Goal: Task Accomplishment & Management: Check status

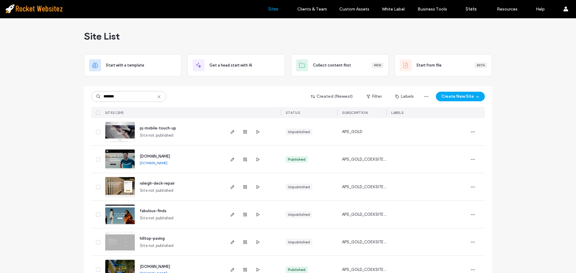
type input "*******"
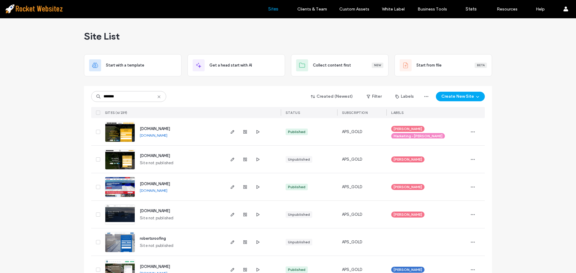
scroll to position [18, 0]
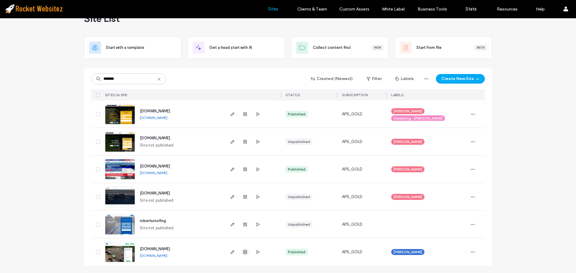
click at [244, 252] on use "button" at bounding box center [245, 252] width 4 height 4
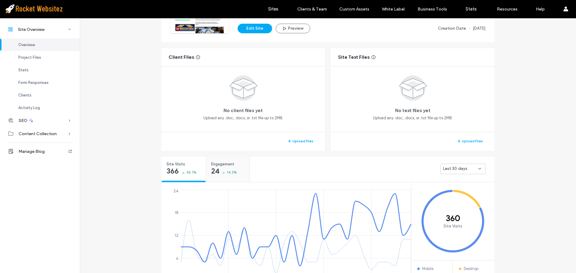
scroll to position [90, 0]
click at [223, 166] on span "Engagement" at bounding box center [225, 164] width 29 height 6
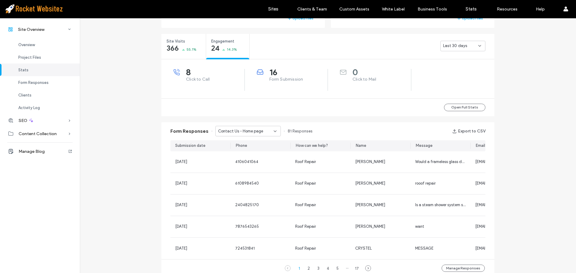
scroll to position [240, 0]
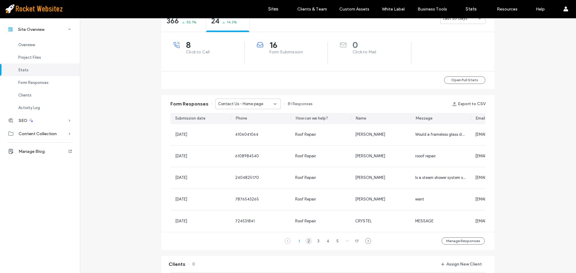
click at [307, 245] on div "2" at bounding box center [308, 240] width 7 height 7
click at [315, 245] on div "3" at bounding box center [318, 240] width 7 height 7
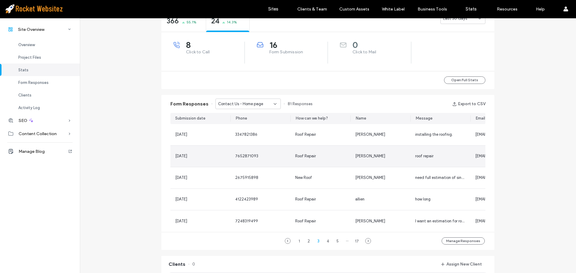
click at [237, 156] on span "7652871093" at bounding box center [246, 156] width 23 height 4
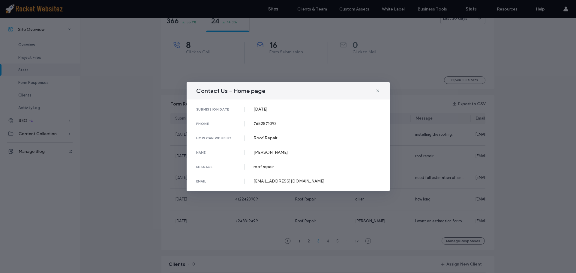
click at [237, 156] on div "submission date 29 Aug, 2025 phone 7652871093 how can we help? Roof Repair name…" at bounding box center [287, 146] width 203 height 92
click at [142, 163] on div "Contact Us - Home page submission date 29 Aug, 2025 phone 7652871093 how can we…" at bounding box center [288, 136] width 576 height 273
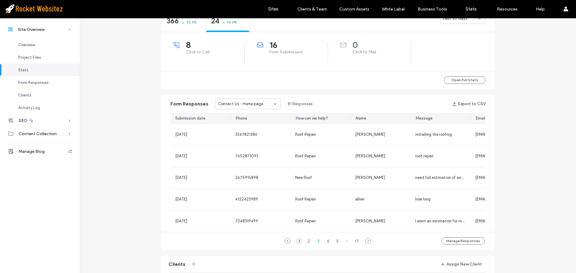
click at [297, 245] on div "1" at bounding box center [298, 240] width 7 height 7
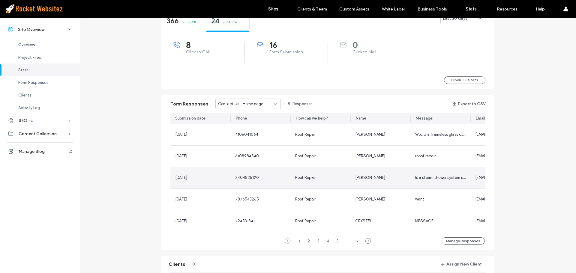
click at [241, 177] on span "2404825170" at bounding box center [247, 177] width 24 height 4
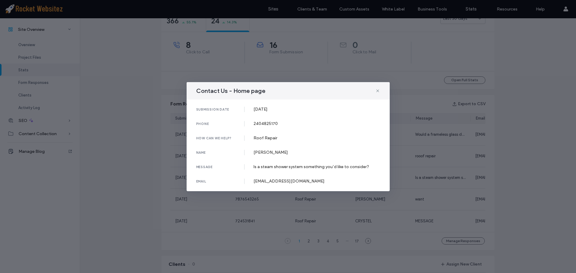
click at [241, 177] on div "submission date 11 Sep, 2025 phone 2404825170 how can we help? Roof Repair name…" at bounding box center [287, 146] width 203 height 92
click at [168, 163] on div "Contact Us - Home page submission date 11 Sep, 2025 phone 2404825170 how can we…" at bounding box center [288, 136] width 576 height 273
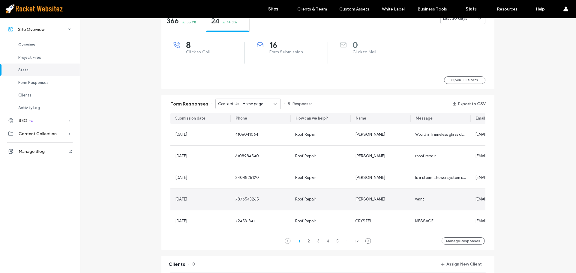
click at [235, 201] on span "7876543265" at bounding box center [247, 199] width 24 height 4
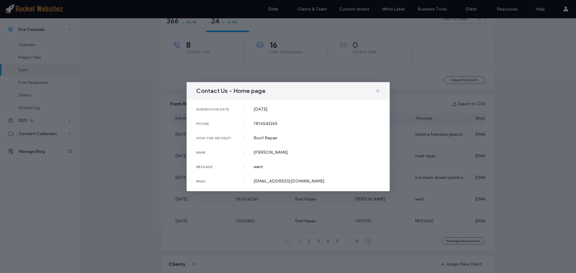
click at [234, 201] on div "Contact Us - Home page submission date 07 Sep, 2025 phone 7876543265 how can we…" at bounding box center [288, 136] width 576 height 273
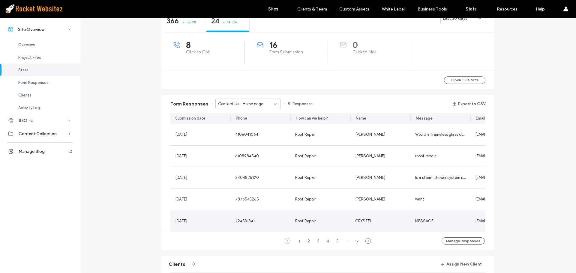
click at [236, 220] on span "724531841" at bounding box center [244, 221] width 19 height 4
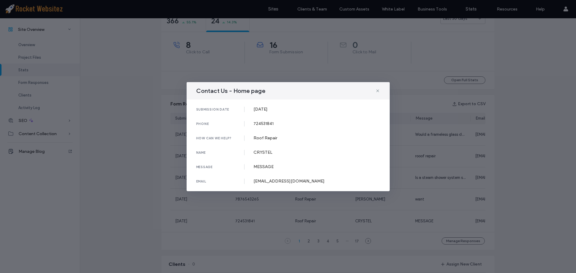
click at [222, 216] on div "Contact Us - Home page submission date 07 Sep, 2025 phone 724531841 how can we …" at bounding box center [288, 136] width 576 height 273
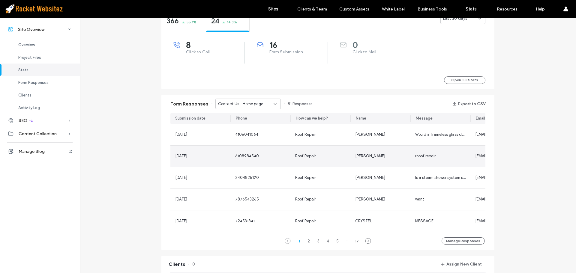
click at [246, 157] on span "6108984540" at bounding box center [247, 156] width 24 height 4
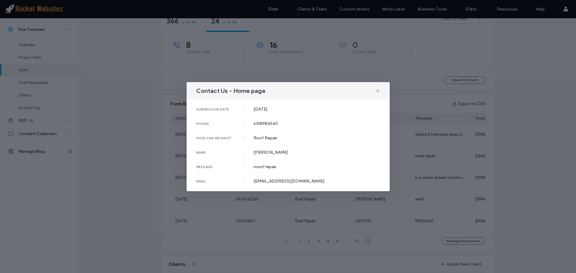
click at [188, 160] on div "submission date 11 Sep, 2025 phone 6108984540 how can we help? Roof Repair name…" at bounding box center [287, 146] width 203 height 92
click at [184, 150] on div "Contact Us - Home page submission date 11 Sep, 2025 phone 6108984540 how can we…" at bounding box center [288, 136] width 576 height 273
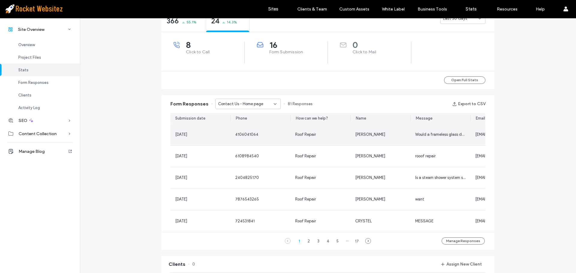
click at [251, 136] on span "4106041064" at bounding box center [246, 134] width 23 height 4
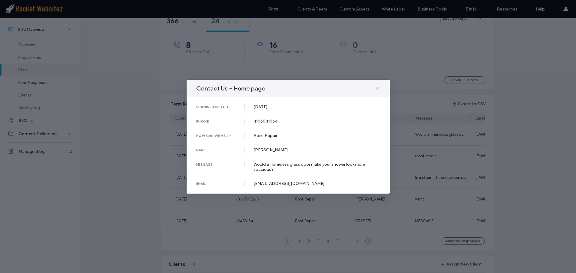
click at [377, 88] on use at bounding box center [377, 88] width 3 height 3
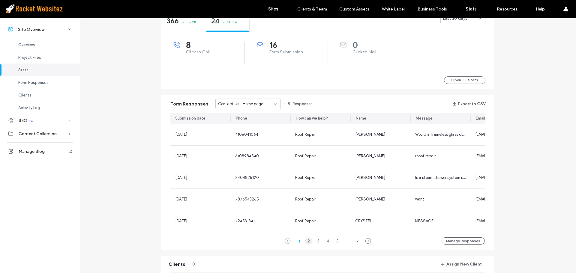
click at [308, 244] on div "2" at bounding box center [308, 240] width 7 height 7
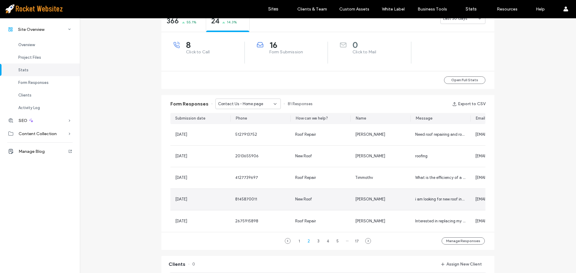
click at [292, 200] on div "New Roof" at bounding box center [320, 199] width 60 height 21
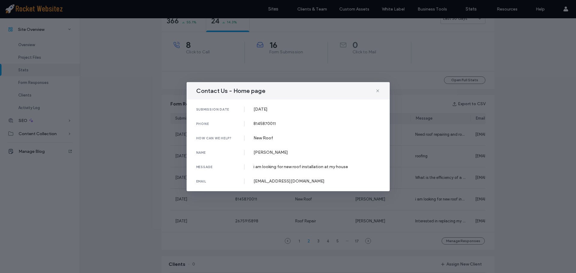
click at [265, 199] on div "Contact Us - Home page submission date 31 Aug, 2025 phone 8145870011 how can we…" at bounding box center [288, 136] width 576 height 273
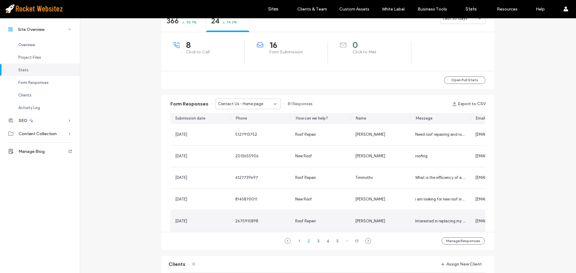
click at [304, 221] on span "Roof Repair" at bounding box center [305, 221] width 21 height 4
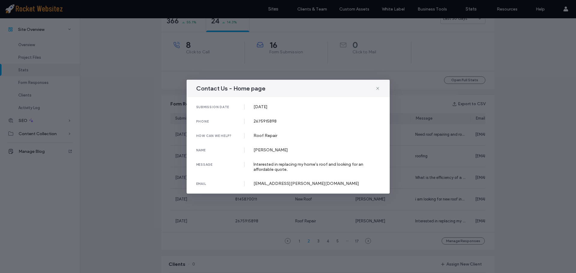
click at [269, 214] on div "Contact Us - Home page submission date 30 Aug, 2025 phone 2675915898 how can we…" at bounding box center [288, 136] width 576 height 273
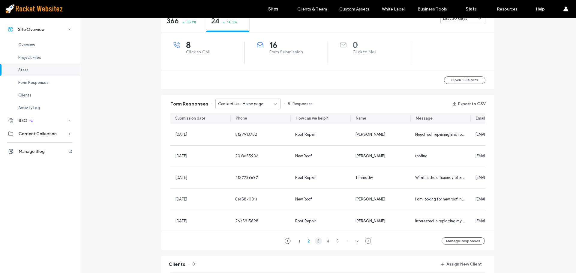
click at [315, 245] on div "3" at bounding box center [318, 240] width 7 height 7
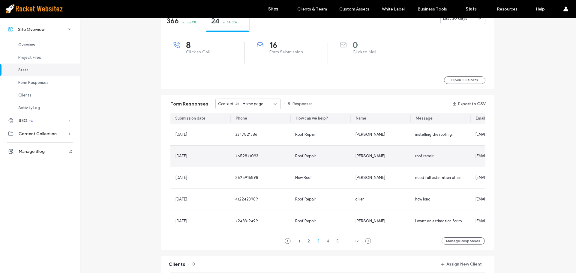
click at [295, 151] on div "Roof Repair" at bounding box center [320, 156] width 60 height 21
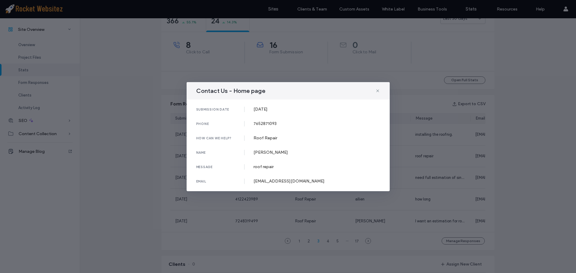
click at [142, 161] on div "Contact Us - Home page submission date 29 Aug, 2025 phone 7652871093 how can we…" at bounding box center [288, 136] width 576 height 273
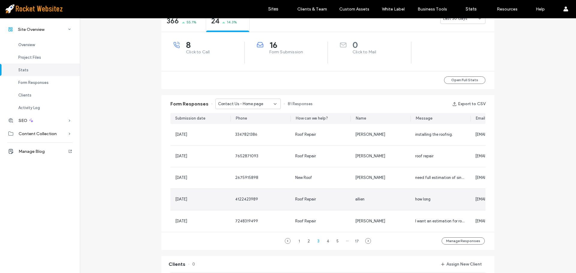
click at [309, 200] on span "Roof Repair" at bounding box center [305, 199] width 21 height 4
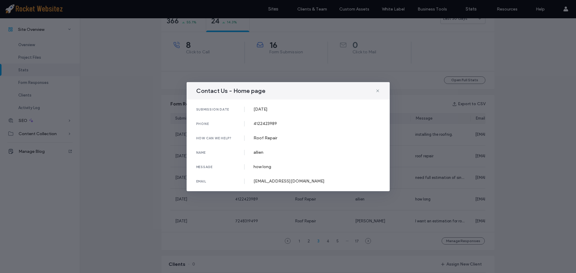
click at [309, 200] on div "Contact Us - Home page submission date 24 Aug, 2025 phone 4122423989 how can we…" at bounding box center [288, 136] width 576 height 273
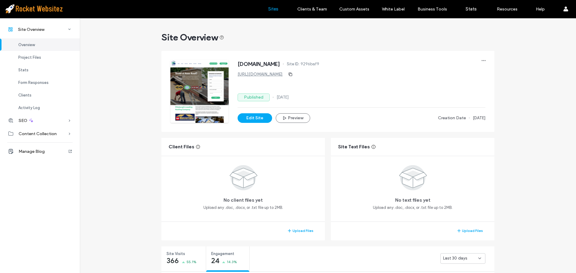
click at [271, 8] on label "Sites" at bounding box center [273, 8] width 10 height 5
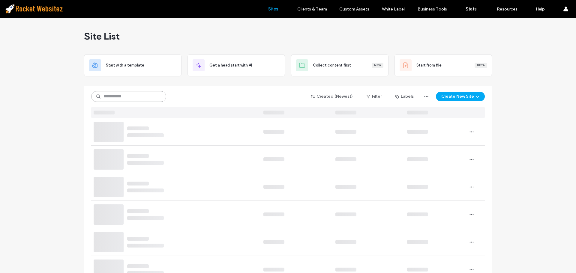
click at [105, 95] on input at bounding box center [128, 96] width 75 height 11
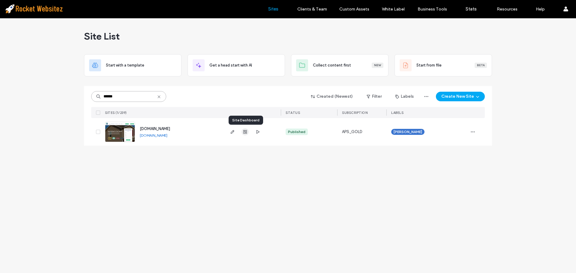
type input "******"
click at [242, 135] on span "button" at bounding box center [244, 131] width 7 height 7
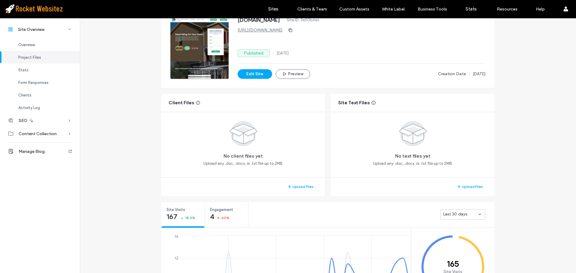
scroll to position [120, 0]
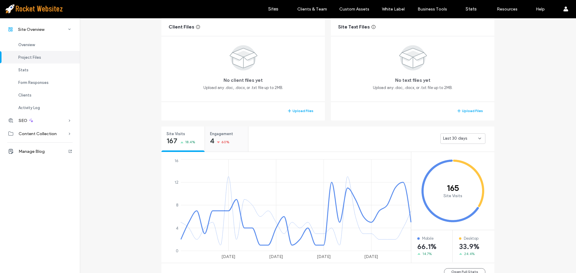
click at [231, 150] on div "Engagement 4 60%" at bounding box center [226, 139] width 43 height 25
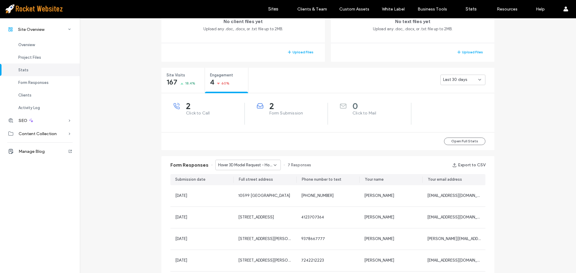
scroll to position [180, 0]
click at [249, 165] on span "Hover 3D Model Request - Home page" at bounding box center [245, 164] width 55 height 6
click at [245, 185] on span "Siding Estimate - Home page" at bounding box center [241, 185] width 53 height 6
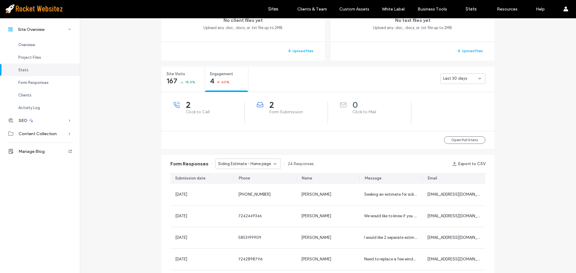
click at [252, 167] on div "Siding Estimate - Home page" at bounding box center [247, 164] width 65 height 10
click at [247, 196] on span "Financing Form - Home page" at bounding box center [240, 195] width 51 height 6
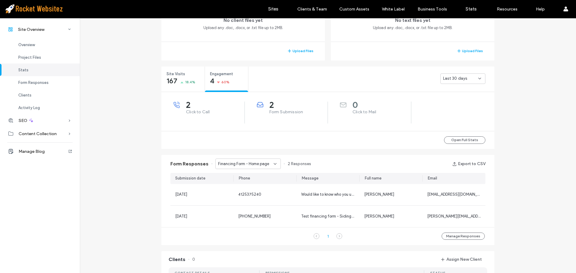
click at [248, 164] on span "Financing Form - Home page" at bounding box center [243, 164] width 51 height 6
click at [245, 186] on span "Siding Estimate - Home page" at bounding box center [241, 185] width 53 height 6
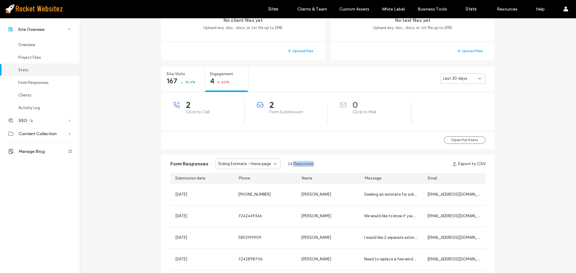
drag, startPoint x: 326, startPoint y: 166, endPoint x: 288, endPoint y: 166, distance: 38.4
click at [288, 166] on div "Form Responses Siding Estimate - Home page 24 Responses Export to CSV" at bounding box center [327, 164] width 333 height 18
click at [319, 165] on div "Form Responses Siding Estimate - Home page 24 Responses Export to CSV" at bounding box center [327, 164] width 333 height 18
drag, startPoint x: 317, startPoint y: 164, endPoint x: 283, endPoint y: 164, distance: 33.6
click at [283, 164] on div "Form Responses Siding Estimate - Home page 24 Responses Export to CSV" at bounding box center [327, 164] width 333 height 18
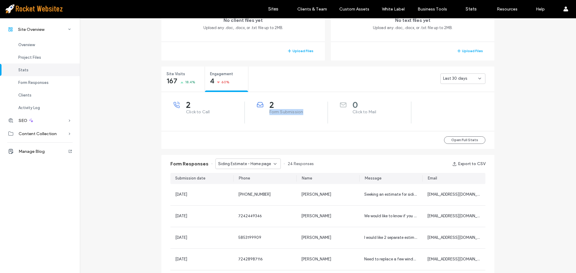
drag, startPoint x: 304, startPoint y: 112, endPoint x: 267, endPoint y: 119, distance: 38.2
click at [267, 119] on div "2 Form Submission" at bounding box center [286, 113] width 83 height 22
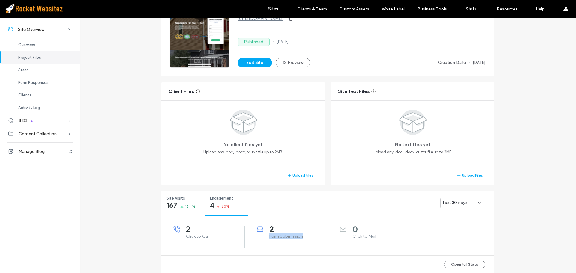
scroll to position [150, 0]
